Goal: Task Accomplishment & Management: Manage account settings

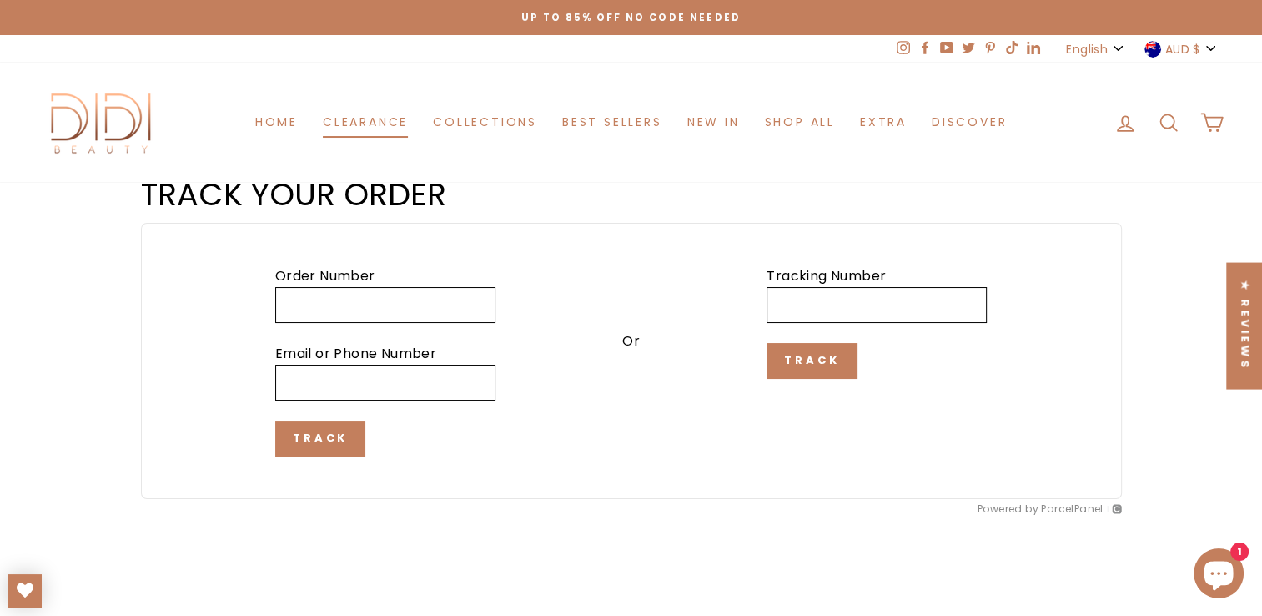
click at [361, 115] on link "Clearance" at bounding box center [365, 122] width 110 height 31
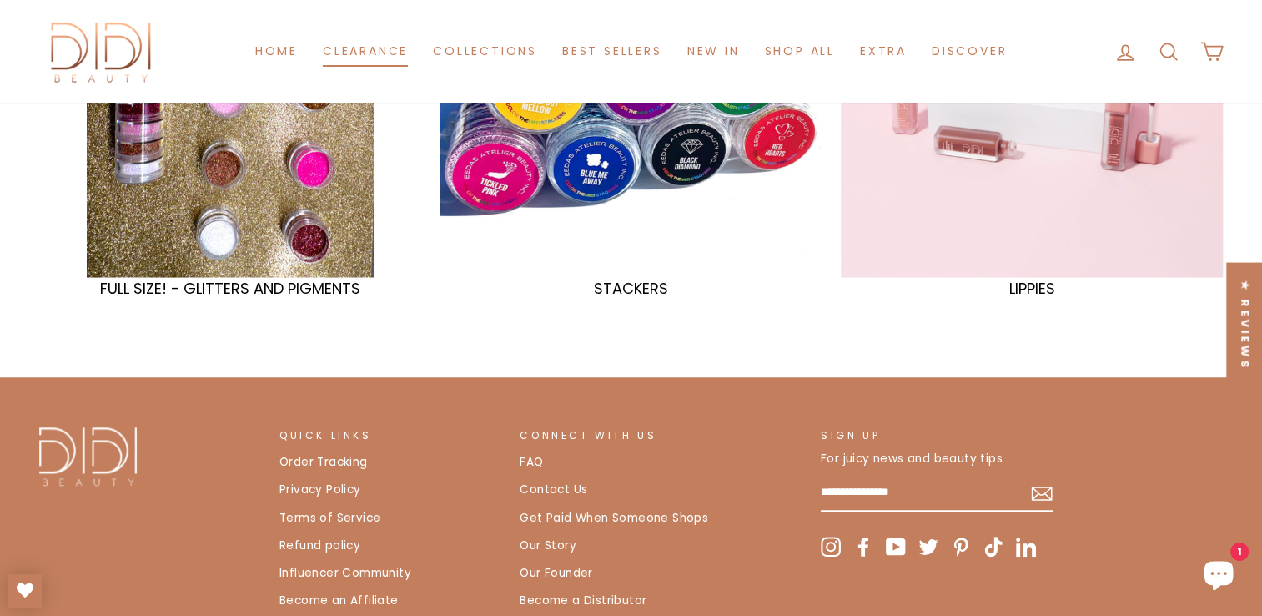
scroll to position [1168, 0]
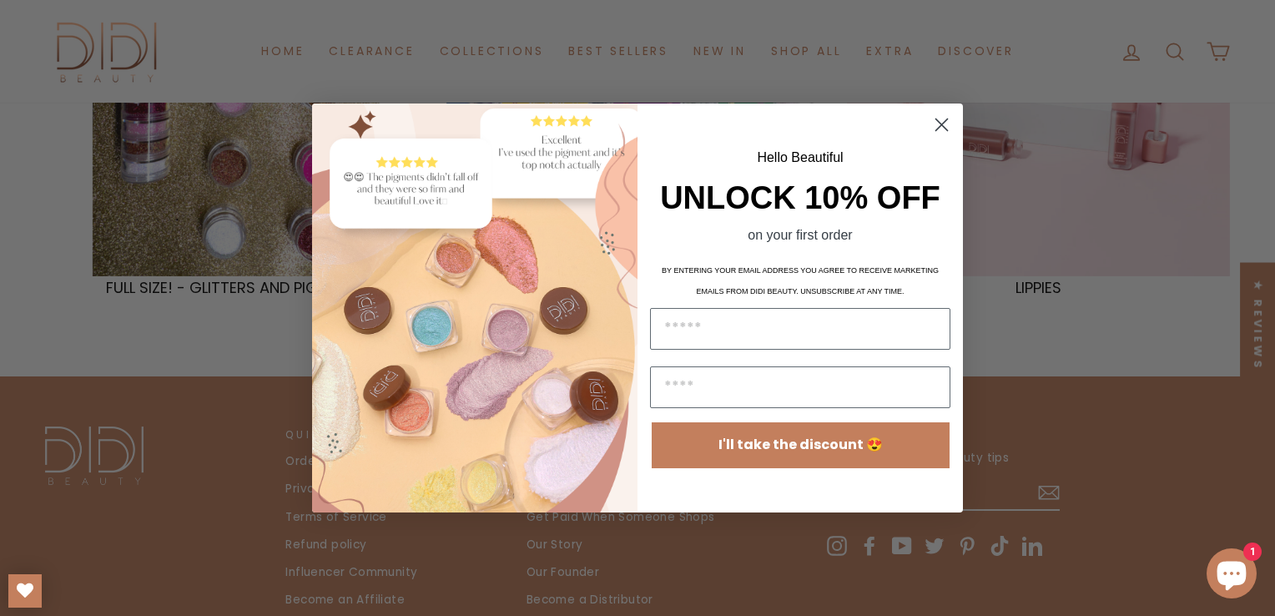
click at [930, 120] on circle "Close dialog" at bounding box center [942, 125] width 28 height 28
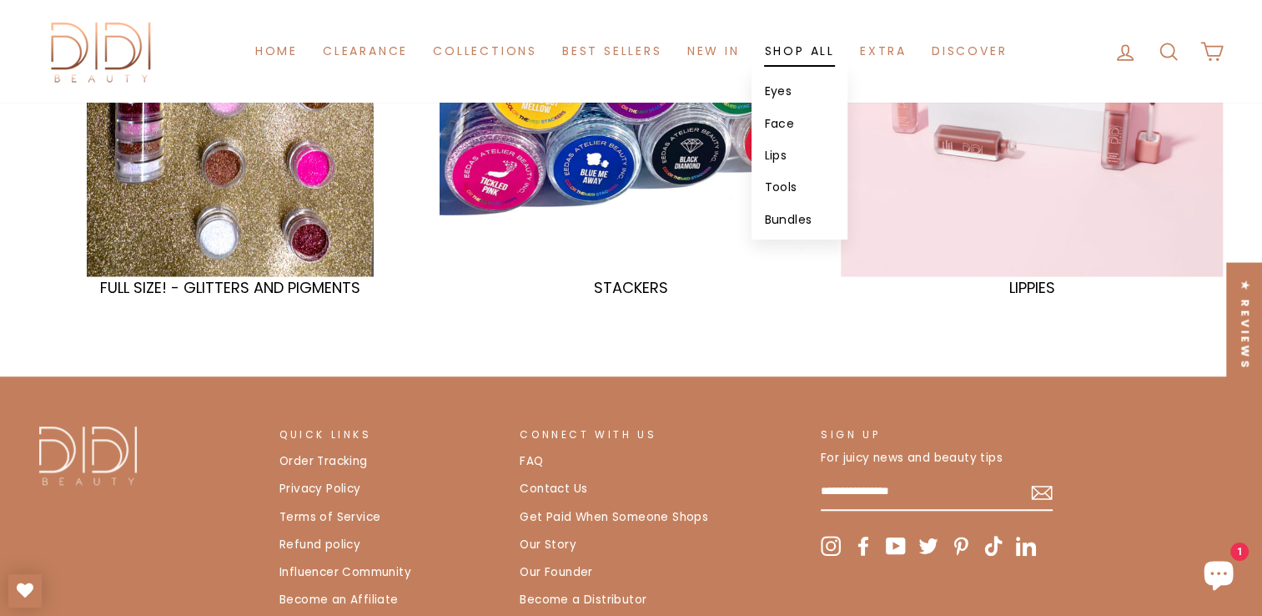
click at [777, 175] on link "Tools" at bounding box center [799, 187] width 95 height 32
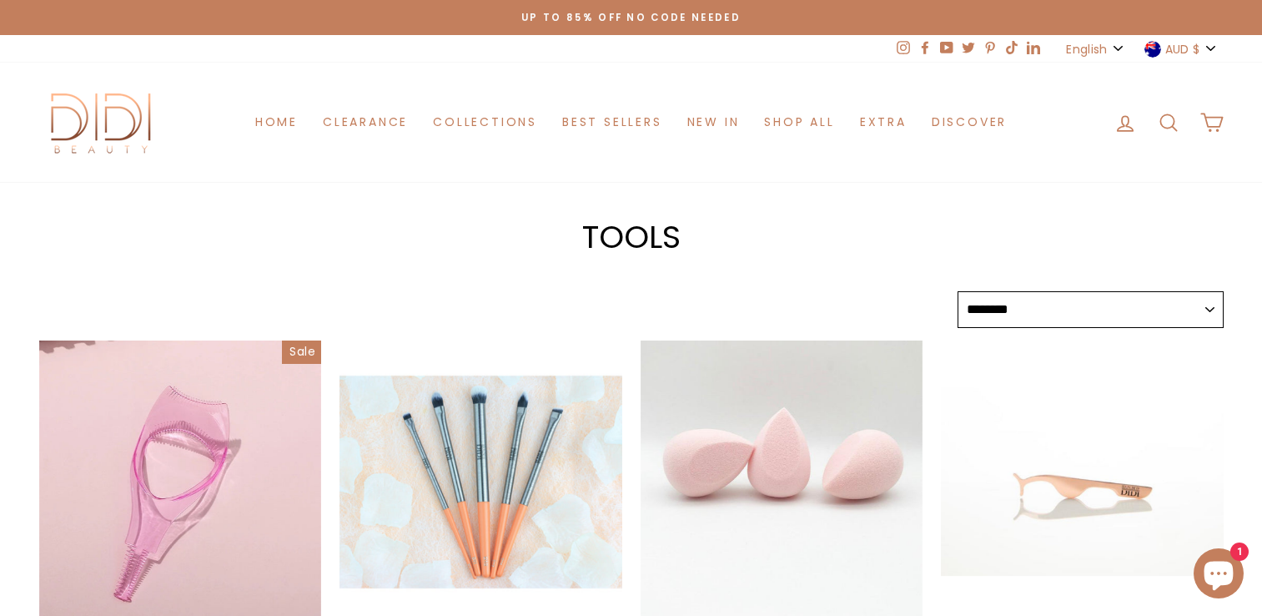
select select "******"
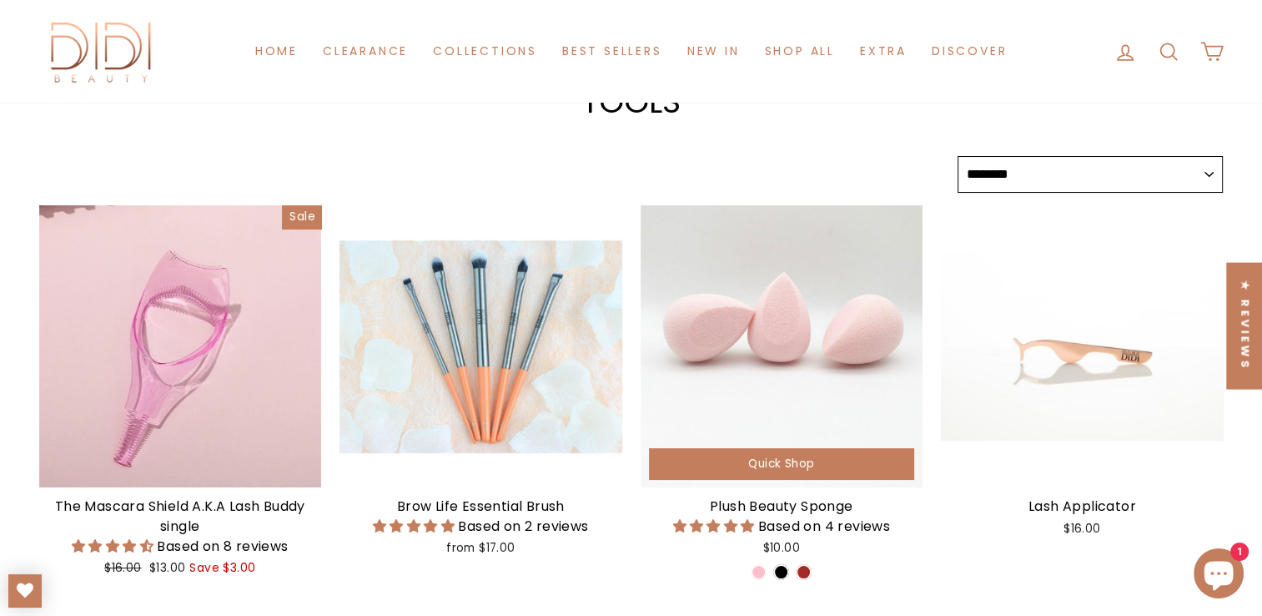
scroll to position [83, 0]
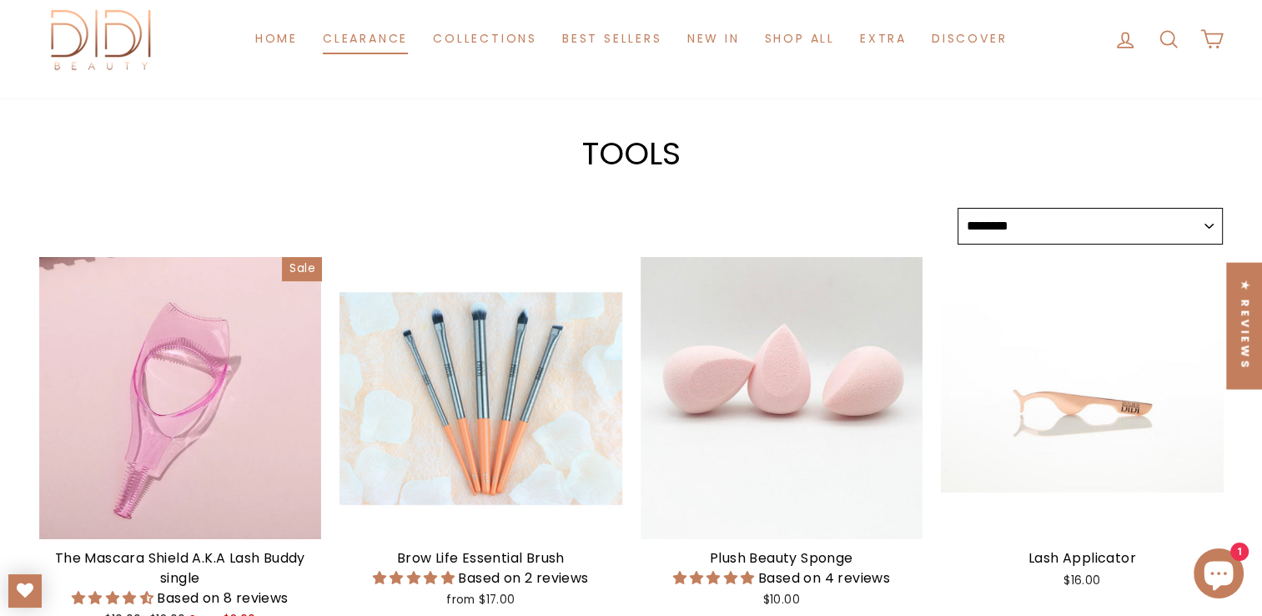
click at [352, 30] on link "Clearance" at bounding box center [365, 38] width 110 height 31
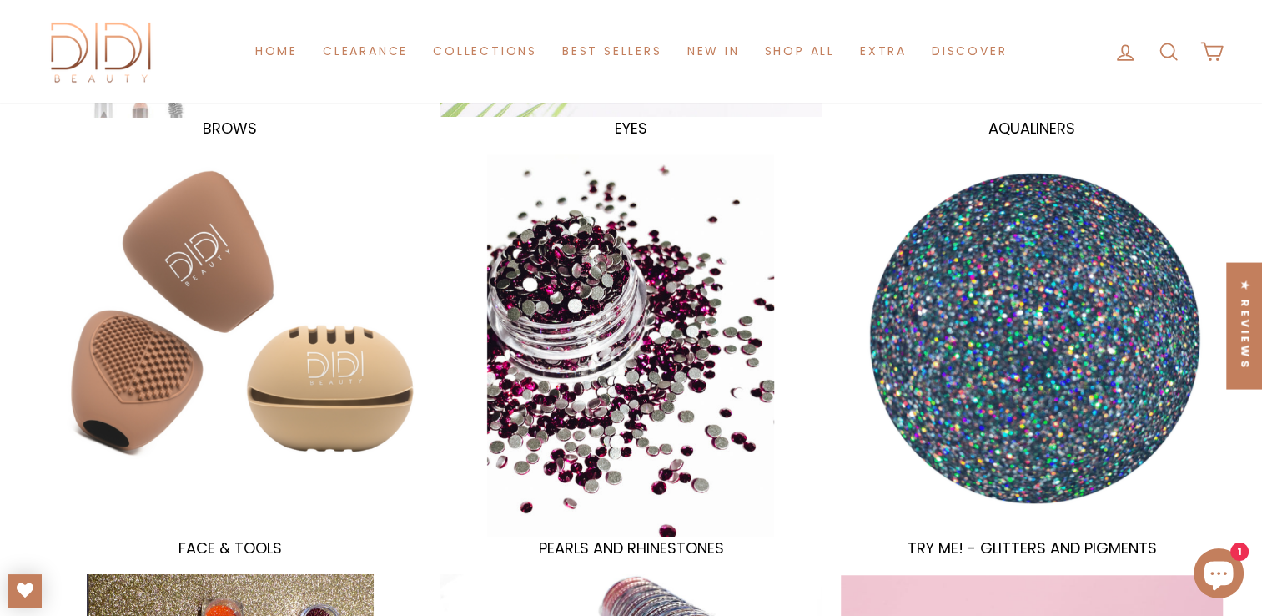
scroll to position [468, 0]
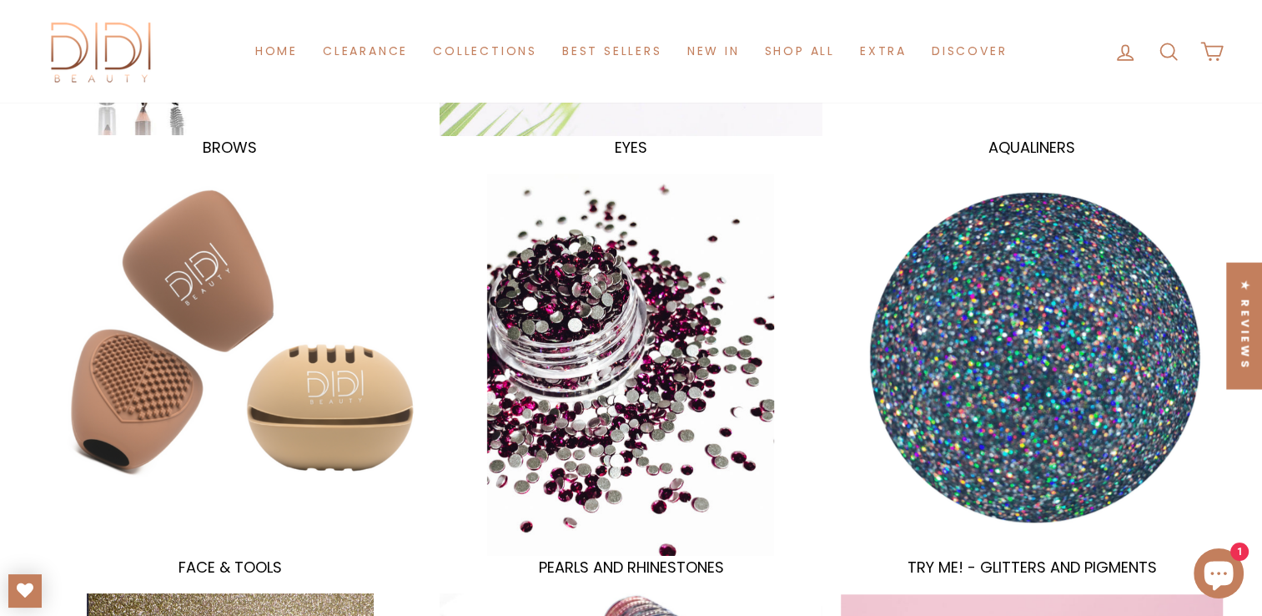
click at [1124, 42] on icon at bounding box center [1125, 52] width 23 height 23
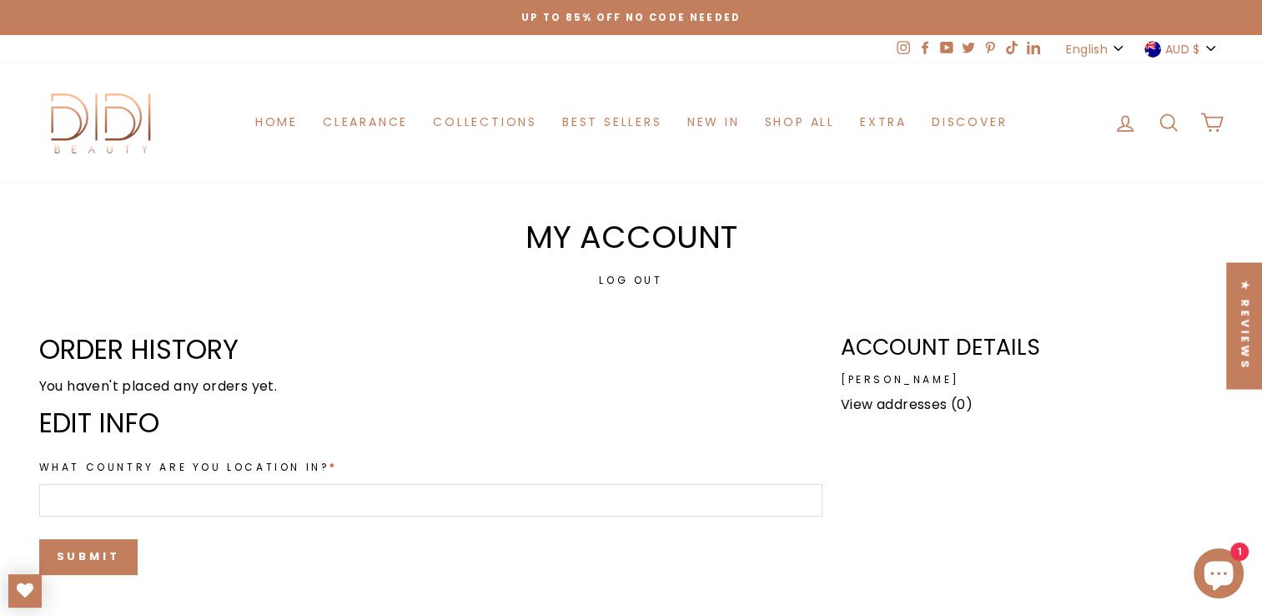
click at [901, 399] on link "View addresses (0)" at bounding box center [907, 404] width 132 height 19
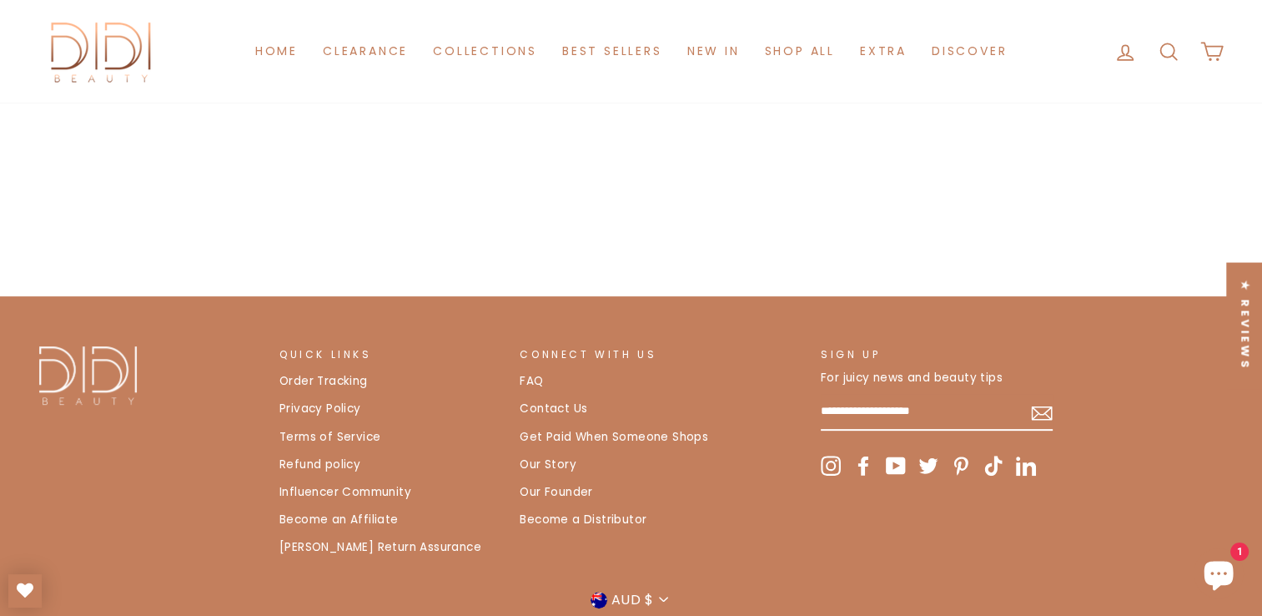
scroll to position [417, 0]
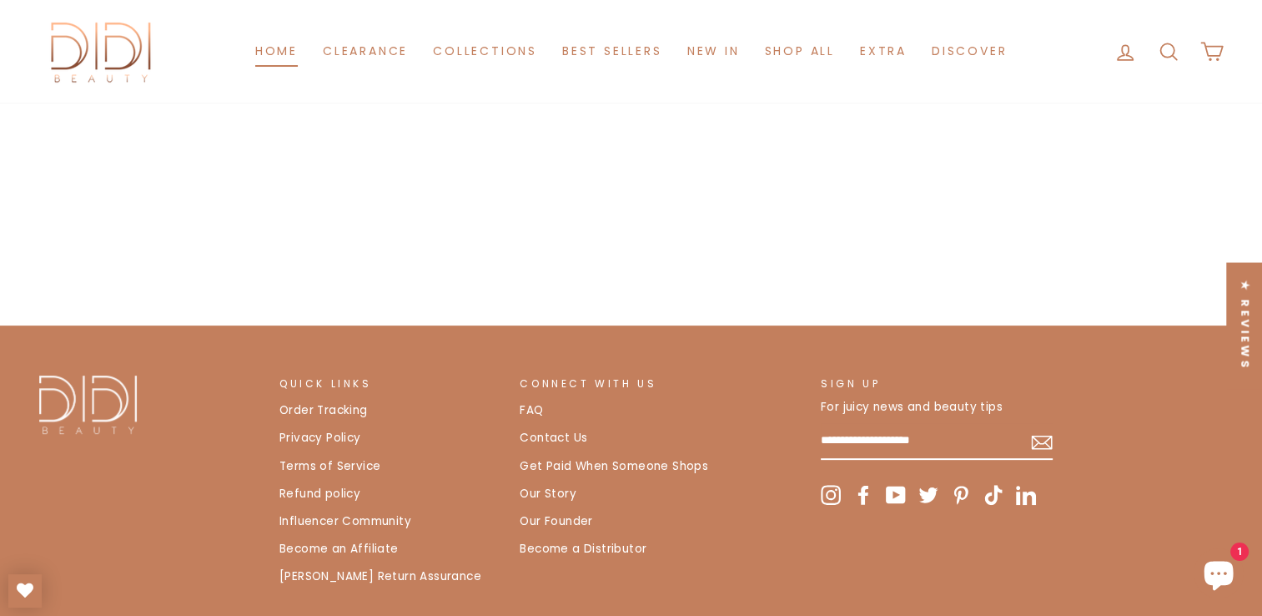
click at [272, 38] on link "Home" at bounding box center [277, 51] width 68 height 31
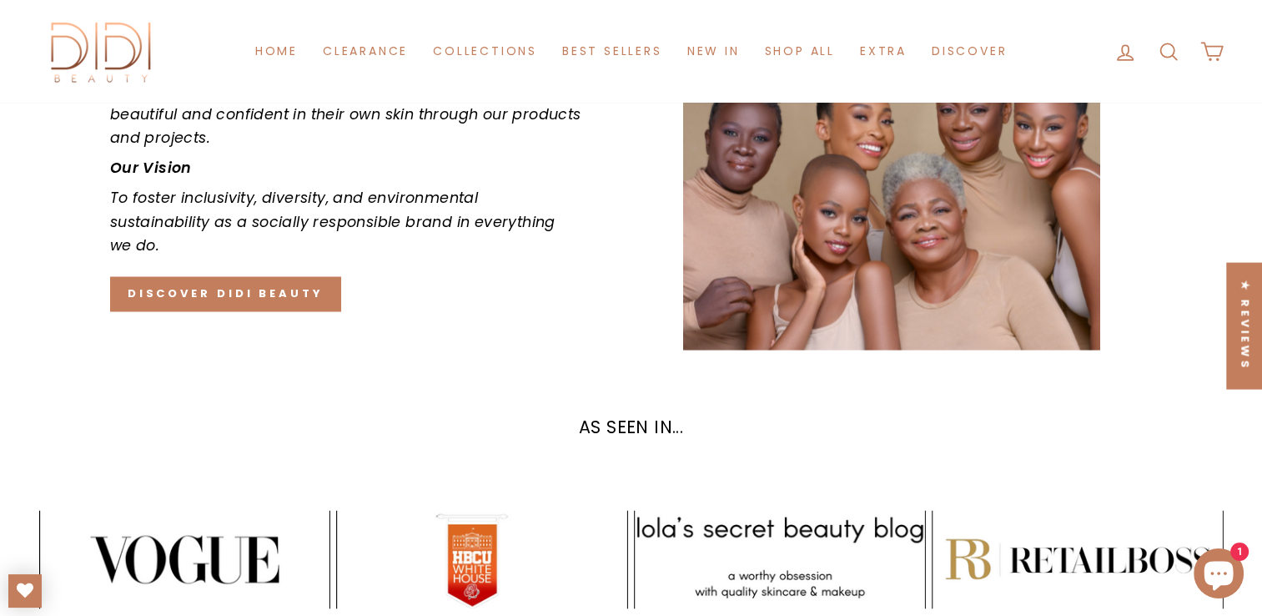
scroll to position [2920, 0]
